Goal: Check status: Check status

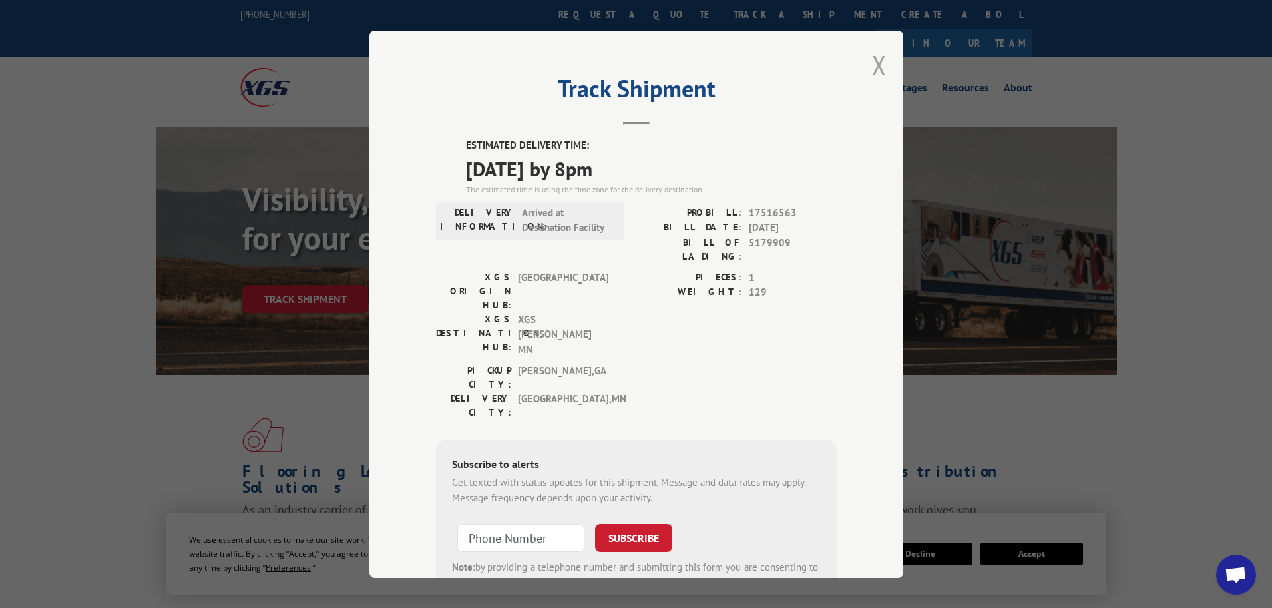
click at [872, 65] on button "Close modal" at bounding box center [879, 64] width 15 height 35
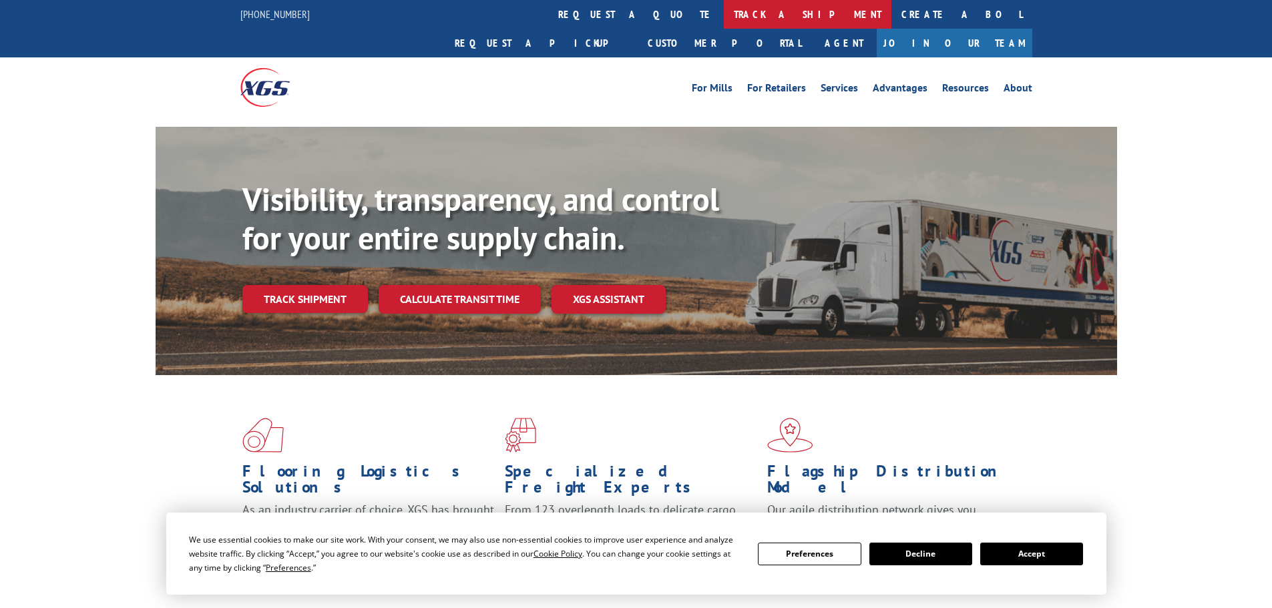
click at [724, 13] on link "track a shipment" at bounding box center [808, 14] width 168 height 29
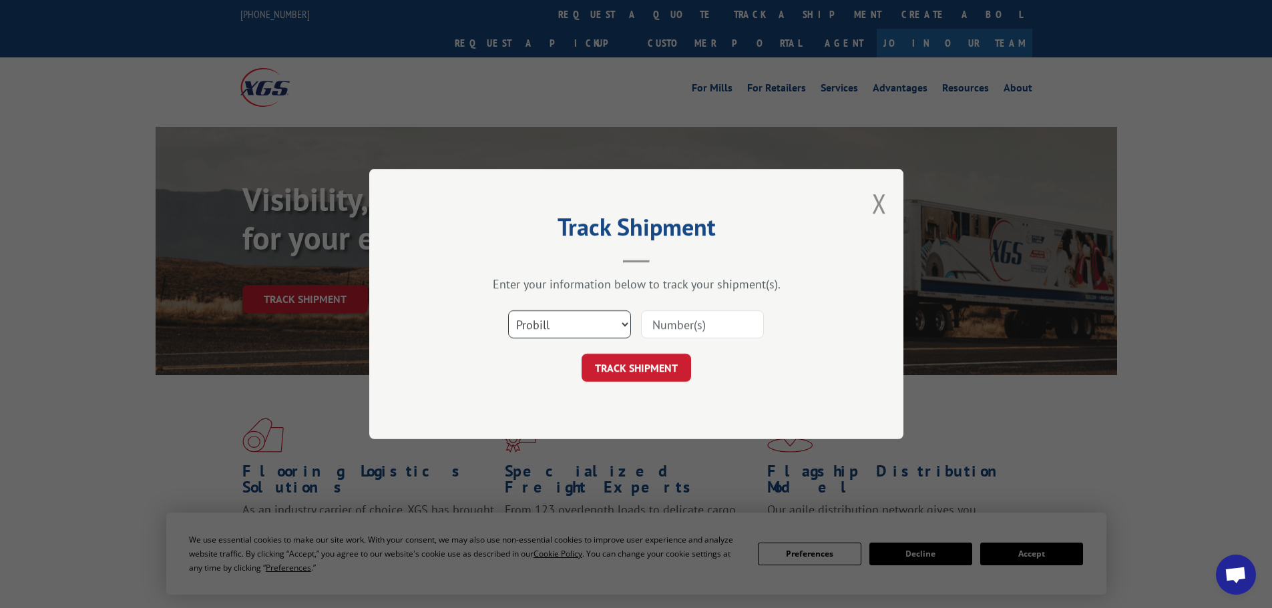
click at [596, 327] on select "Select category... Probill BOL PO" at bounding box center [569, 325] width 123 height 28
select select "po"
click at [508, 311] on select "Select category... Probill BOL PO" at bounding box center [569, 325] width 123 height 28
click at [659, 325] on input at bounding box center [702, 325] width 123 height 28
paste input "06515101"
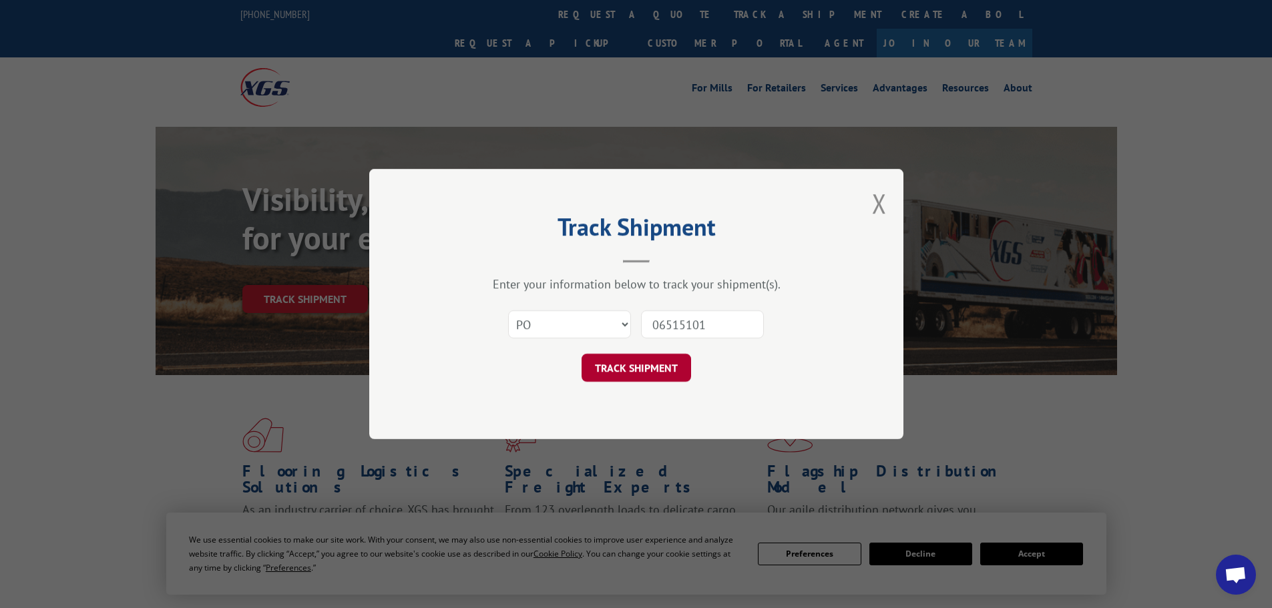
type input "06515101"
click at [642, 365] on button "TRACK SHIPMENT" at bounding box center [637, 368] width 110 height 28
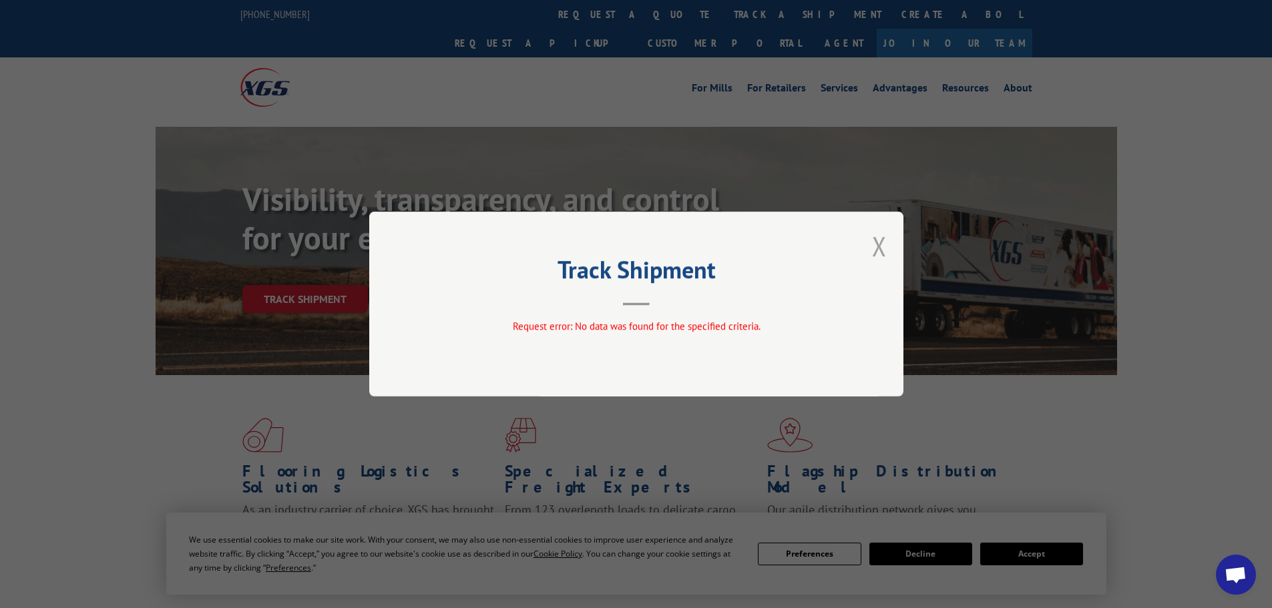
click at [879, 254] on button "Close modal" at bounding box center [879, 245] width 15 height 35
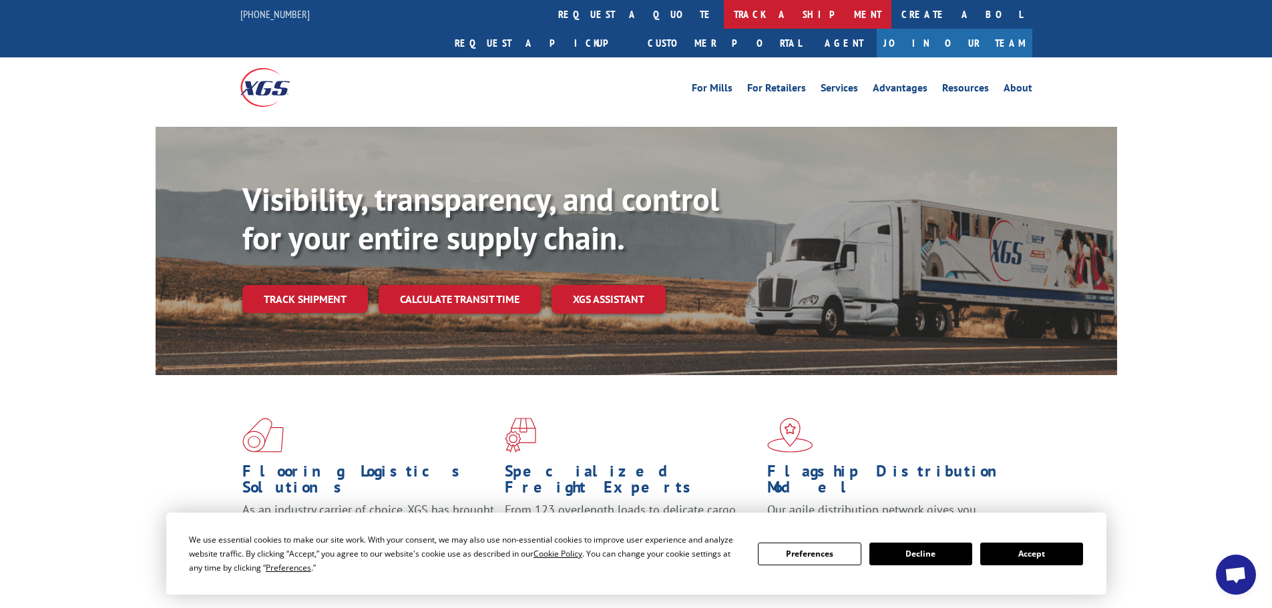
click at [724, 7] on link "track a shipment" at bounding box center [808, 14] width 168 height 29
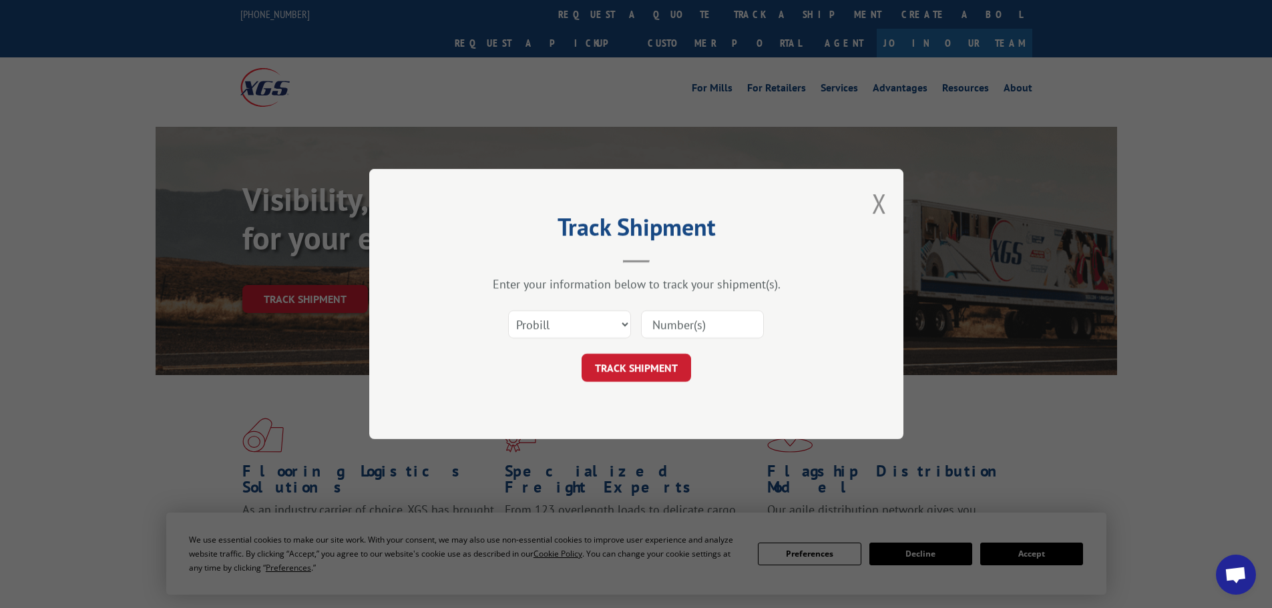
click at [649, 323] on input at bounding box center [702, 325] width 123 height 28
paste input "2849778"
type input "2849778"
click at [665, 372] on button "TRACK SHIPMENT" at bounding box center [637, 368] width 110 height 28
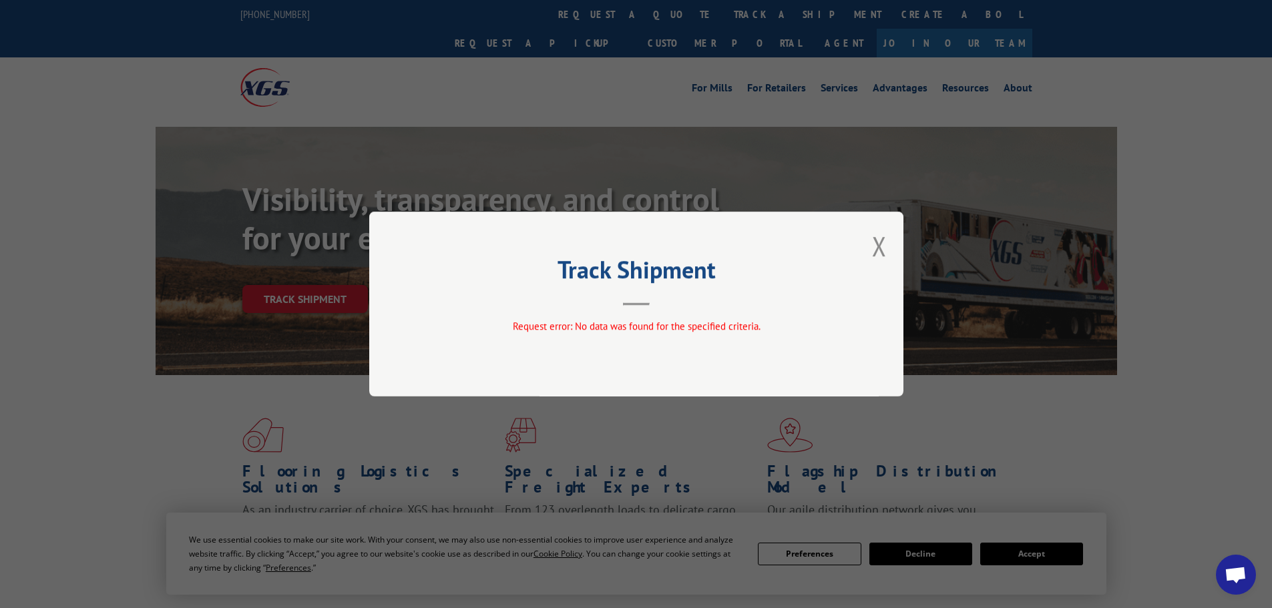
click at [863, 244] on div "Track Shipment Request error: No data was found for the specified criteria." at bounding box center [636, 304] width 534 height 185
click at [878, 243] on button "Close modal" at bounding box center [879, 245] width 15 height 35
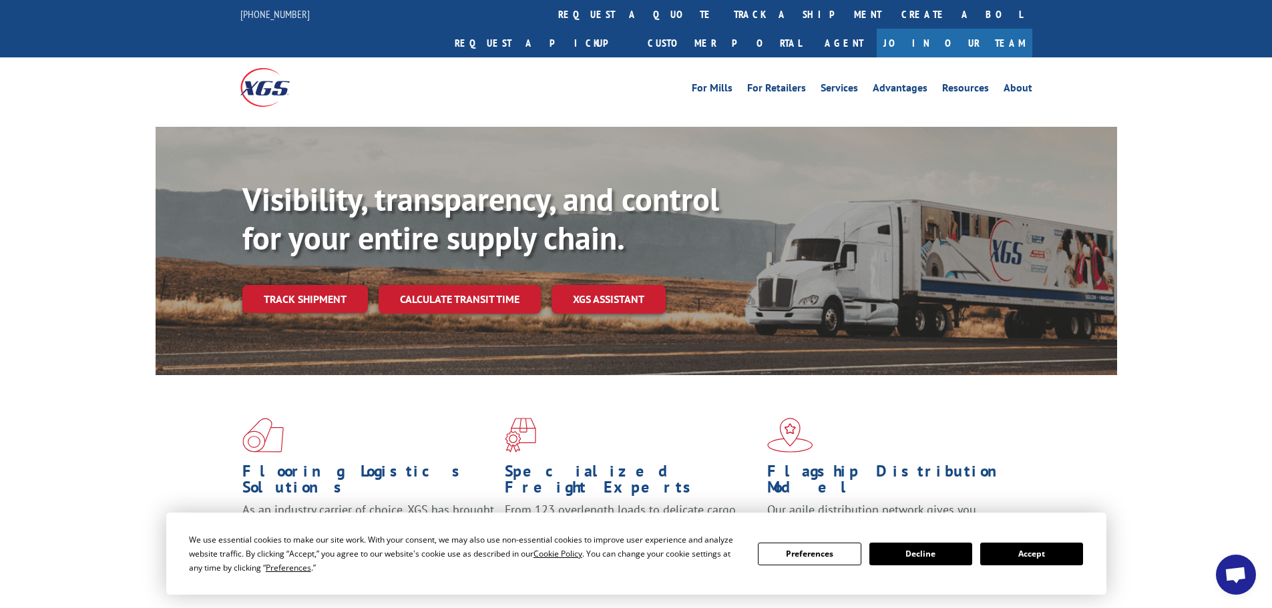
click at [1049, 571] on div "We use essential cookies to make our site work. With your consent, we may also …" at bounding box center [636, 554] width 894 height 42
click at [1049, 550] on button "Accept" at bounding box center [1032, 554] width 103 height 23
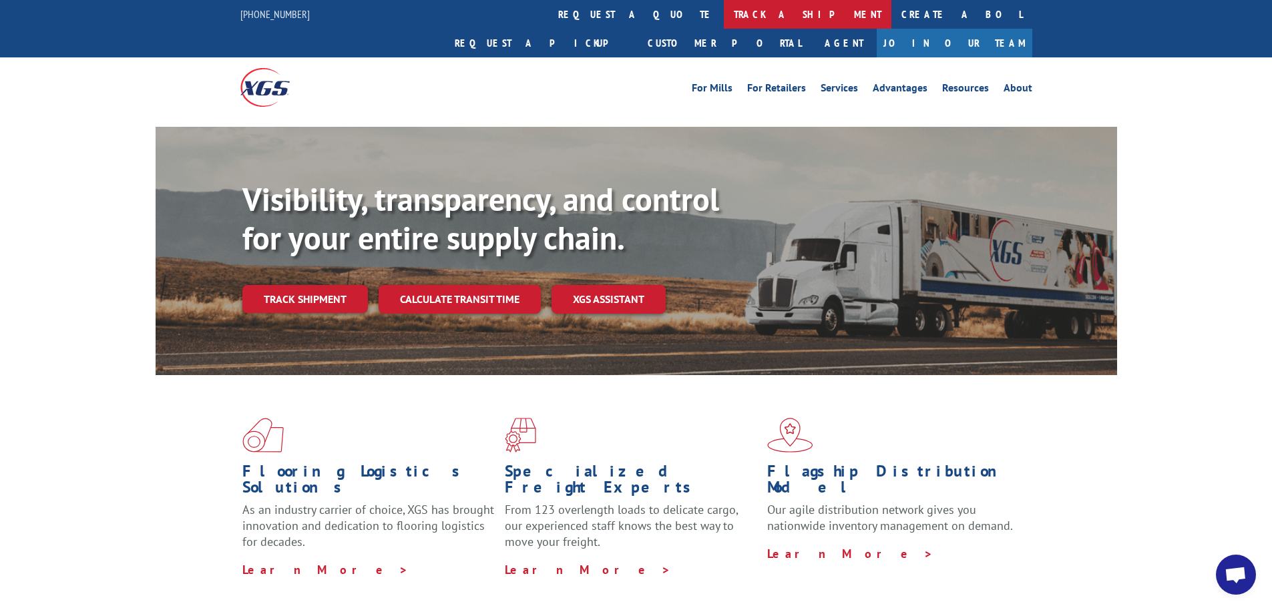
click at [724, 7] on link "track a shipment" at bounding box center [808, 14] width 168 height 29
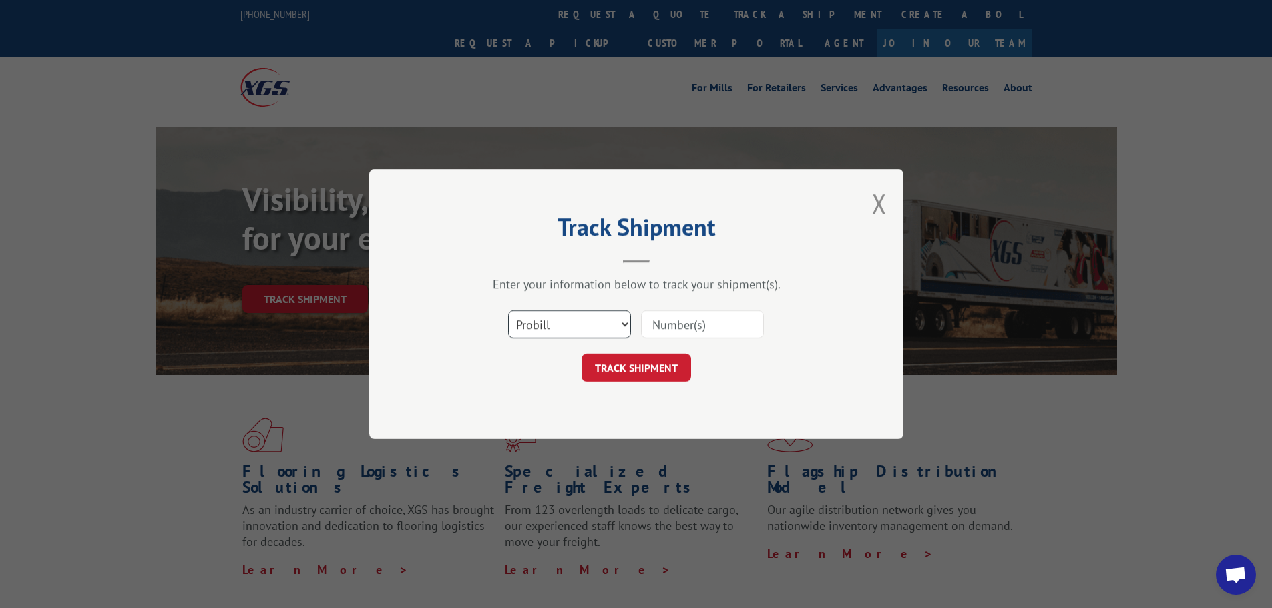
click at [578, 327] on select "Select category... Probill BOL PO" at bounding box center [569, 325] width 123 height 28
select select "po"
click at [508, 311] on select "Select category... Probill BOL PO" at bounding box center [569, 325] width 123 height 28
click at [663, 324] on input at bounding box center [702, 325] width 123 height 28
paste input "06515101"
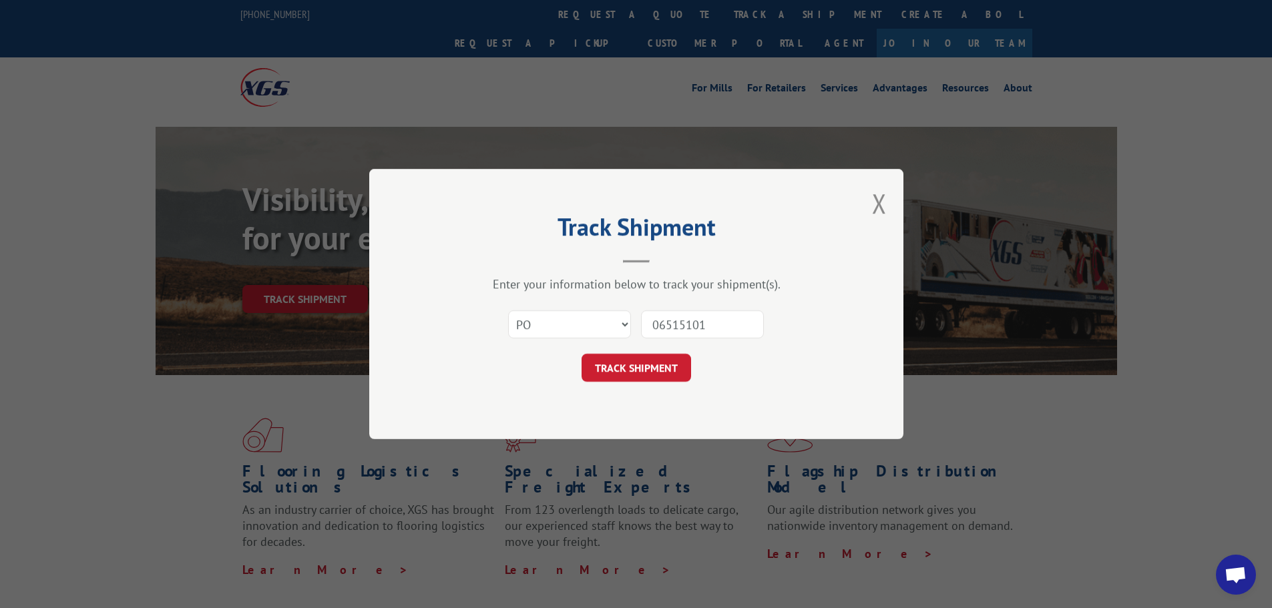
type input "06515101"
click at [653, 384] on div "Track Shipment Enter your information below to track your shipment(s). Select c…" at bounding box center [636, 304] width 534 height 271
click at [663, 369] on button "TRACK SHIPMENT" at bounding box center [637, 368] width 110 height 28
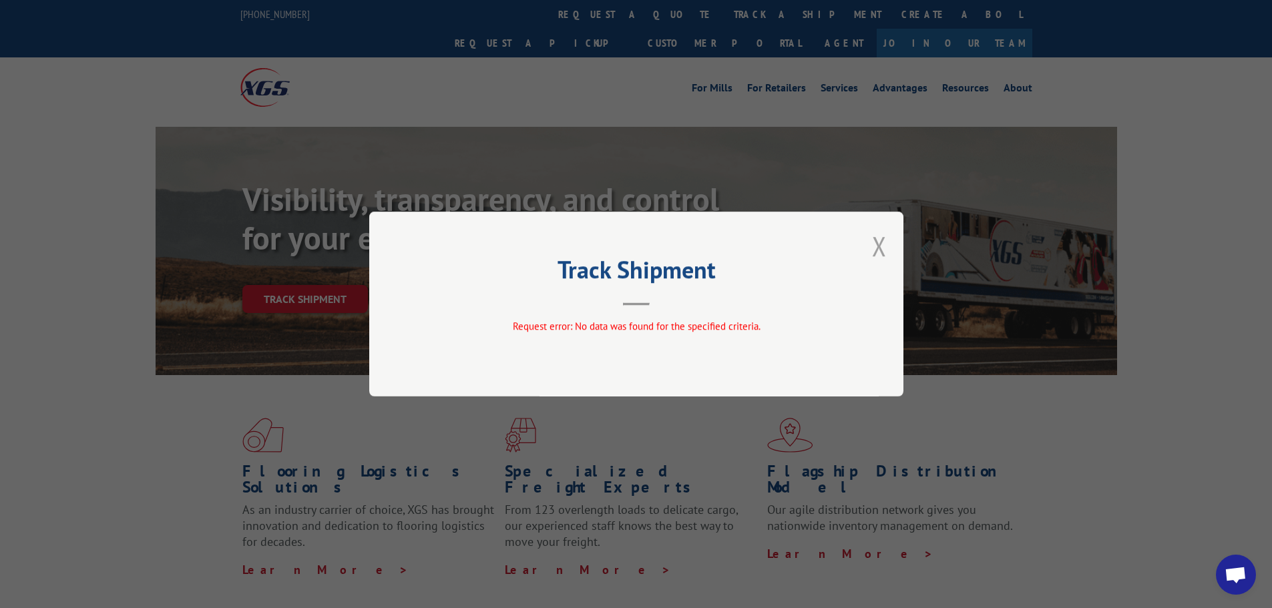
click at [875, 250] on button "Close modal" at bounding box center [879, 245] width 15 height 35
